Goal: Task Accomplishment & Management: Use online tool/utility

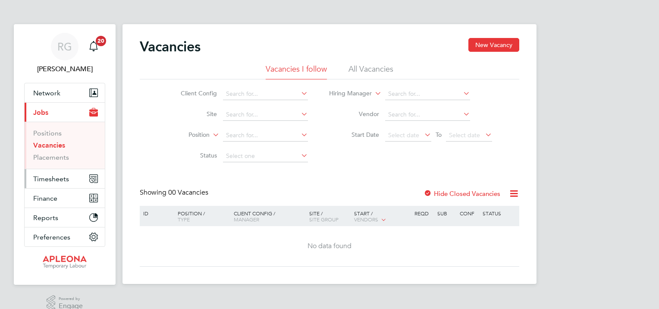
click at [46, 181] on span "Timesheets" at bounding box center [51, 179] width 36 height 8
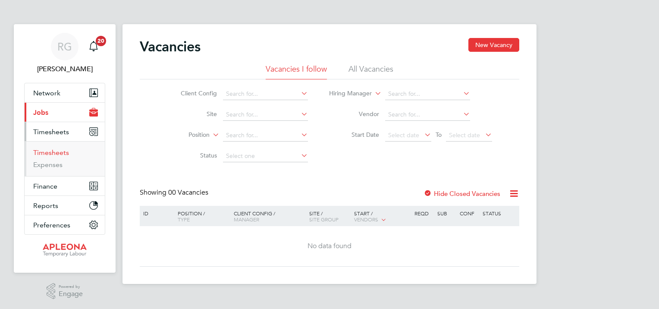
click at [43, 151] on link "Timesheets" at bounding box center [51, 152] width 36 height 8
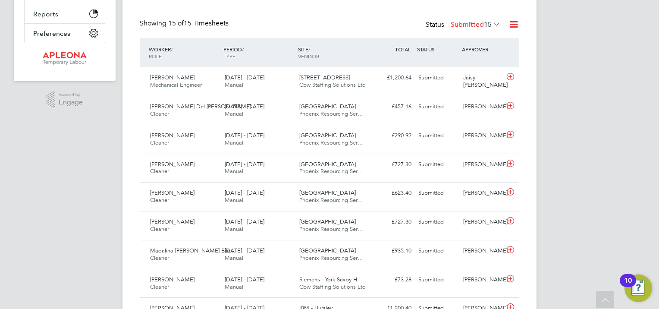
click at [562, 177] on div "RG [PERSON_NAME] Notifications 20 Applications: Network Sites Workers Jobs Posi…" at bounding box center [329, 170] width 659 height 722
